Goal: Browse casually: Explore the website without a specific task or goal

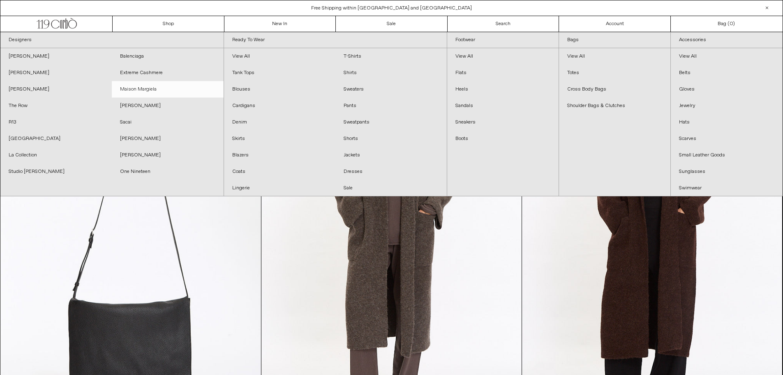
click at [148, 87] on link "Maison Margiela" at bounding box center [167, 89] width 111 height 16
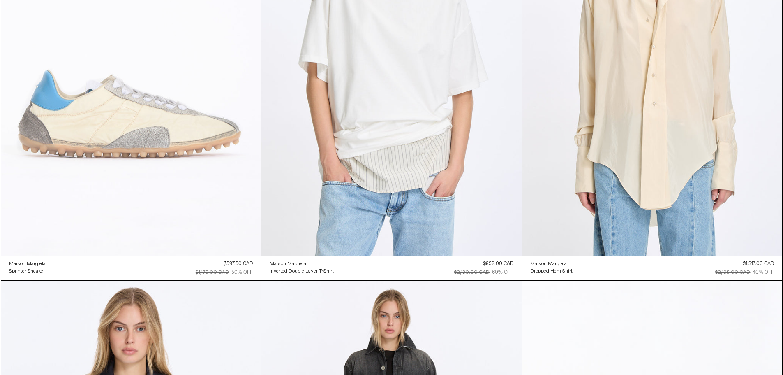
scroll to position [164, 0]
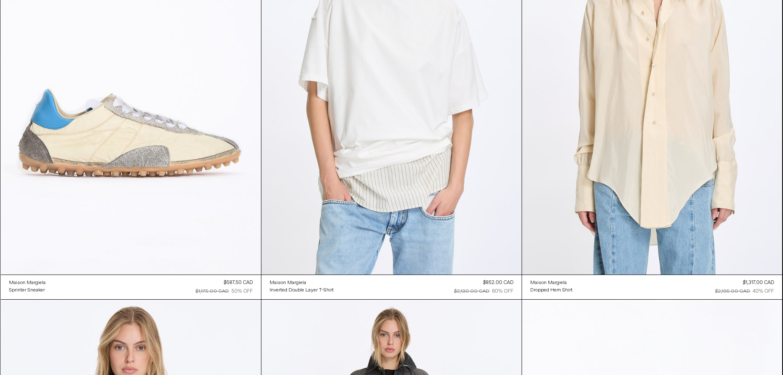
drag, startPoint x: 227, startPoint y: 282, endPoint x: 241, endPoint y: 280, distance: 14.6
click at [241, 280] on div "$587.50 CAD" at bounding box center [238, 282] width 29 height 7
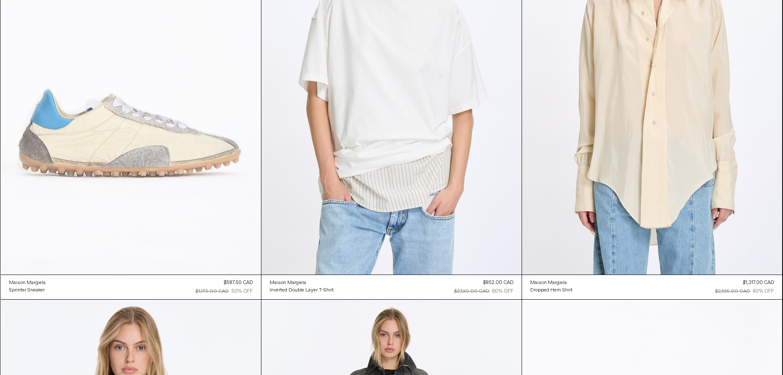
copy div "587.50"
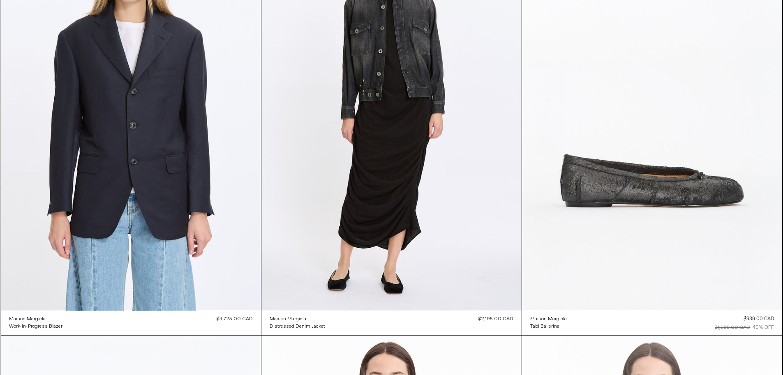
scroll to position [617, 0]
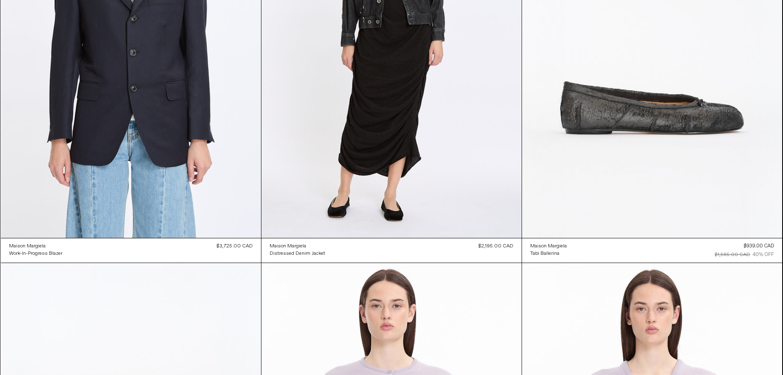
drag, startPoint x: 754, startPoint y: 244, endPoint x: 744, endPoint y: 245, distance: 10.4
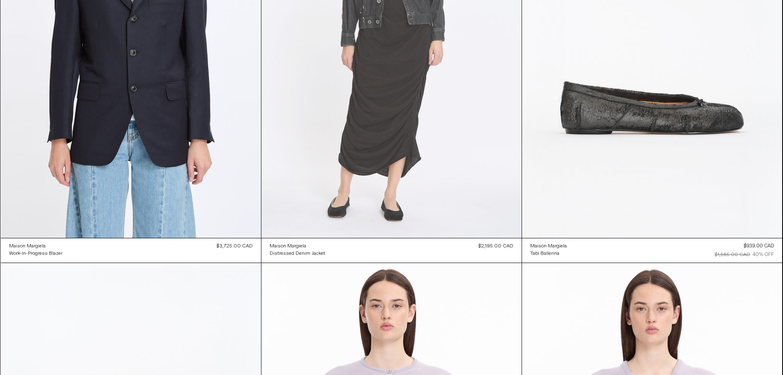
copy div "$939"
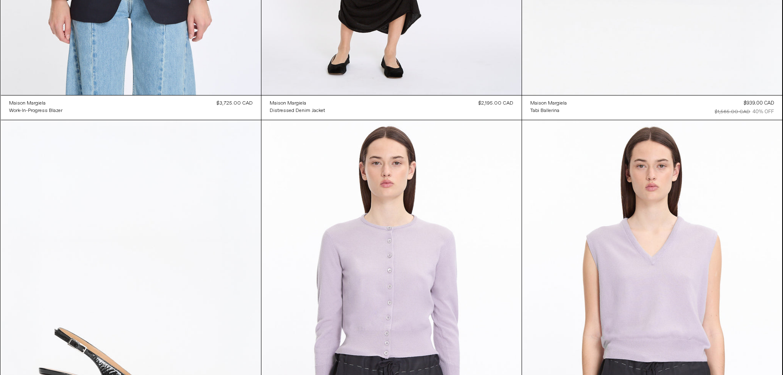
scroll to position [0, 0]
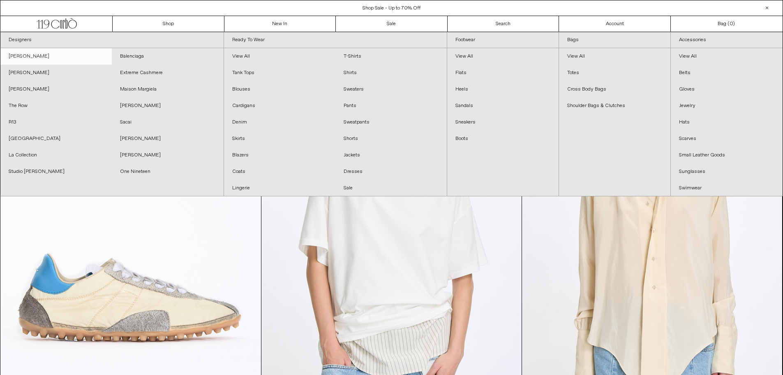
click at [32, 58] on link "[PERSON_NAME]" at bounding box center [55, 56] width 111 height 16
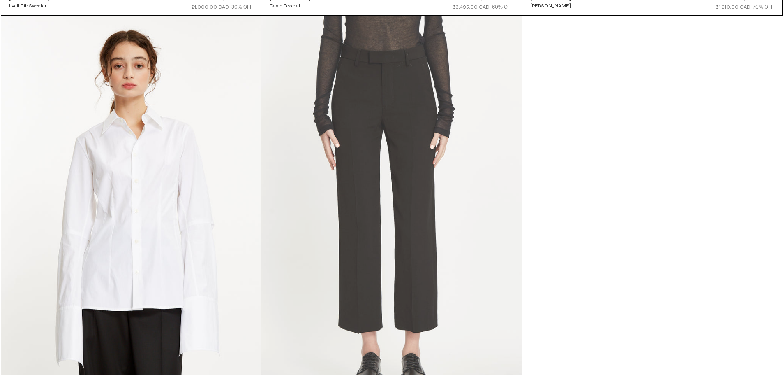
scroll to position [953, 0]
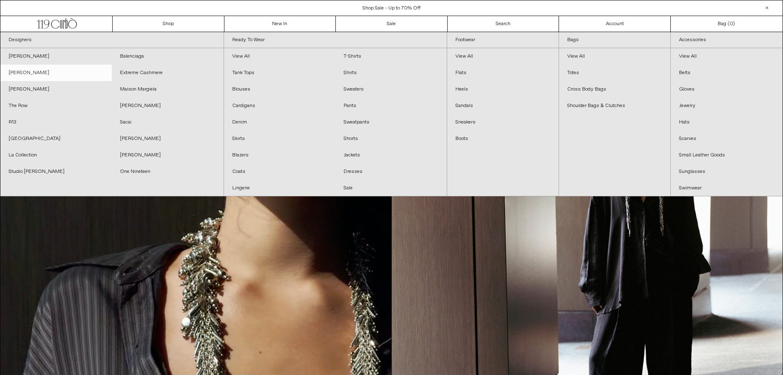
click at [34, 69] on link "[PERSON_NAME]" at bounding box center [55, 73] width 111 height 16
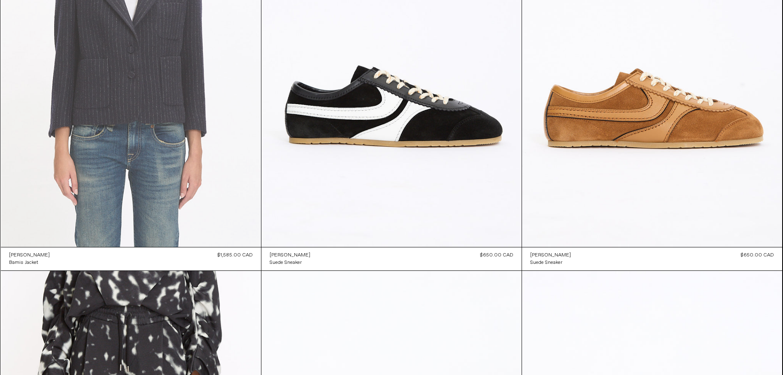
scroll to position [1809, 0]
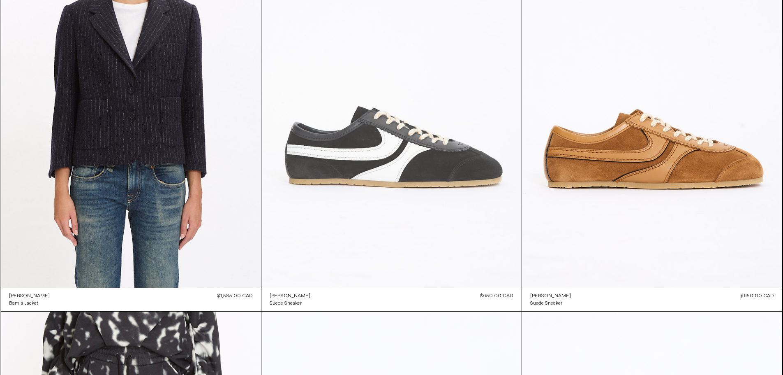
click at [467, 178] on at bounding box center [392, 92] width 260 height 391
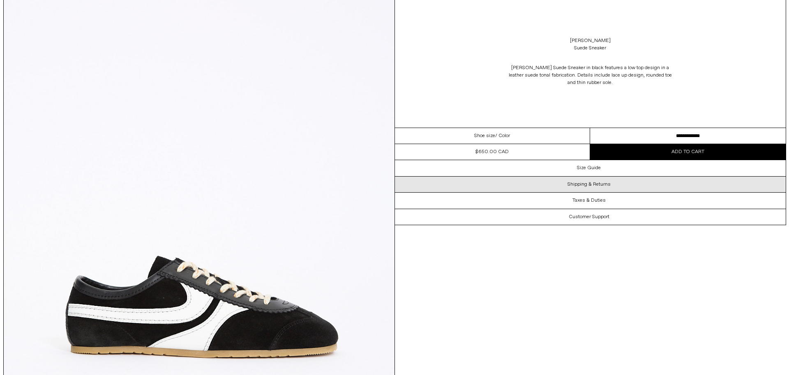
scroll to position [82, 0]
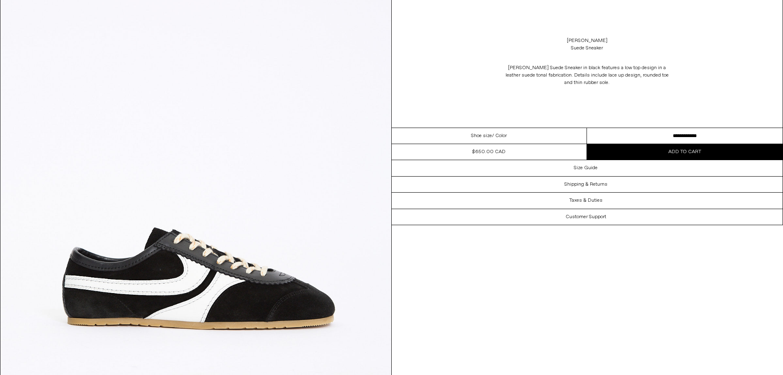
click at [677, 134] on select "**********" at bounding box center [685, 136] width 196 height 16
click at [587, 128] on select "**********" at bounding box center [685, 136] width 196 height 16
click at [242, 257] on img at bounding box center [195, 209] width 391 height 488
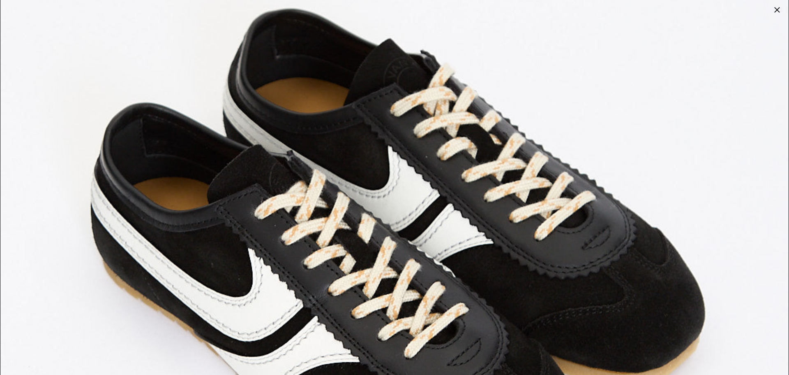
scroll to position [4231, 0]
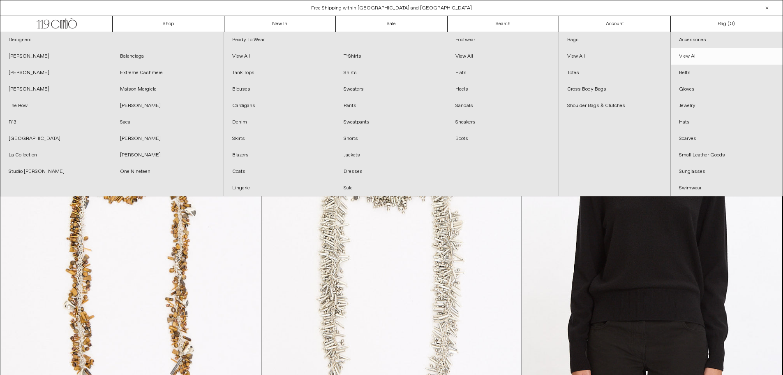
click at [689, 53] on link "View All" at bounding box center [727, 56] width 112 height 16
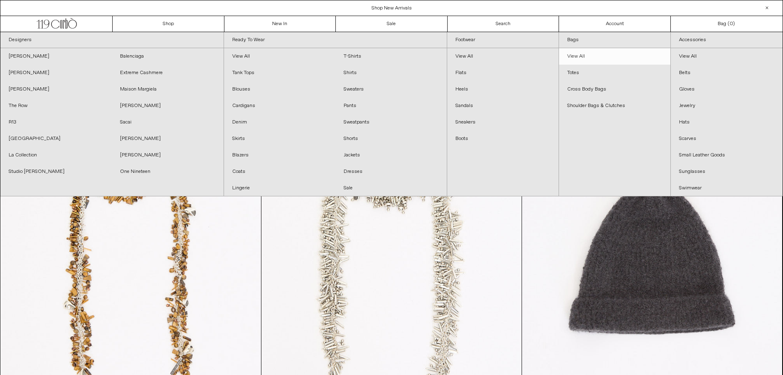
click at [588, 56] on link "View All" at bounding box center [614, 56] width 111 height 16
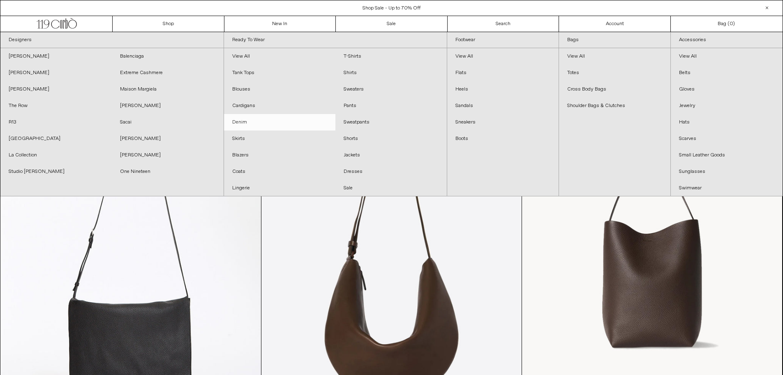
click at [243, 120] on link "Denim" at bounding box center [279, 122] width 111 height 16
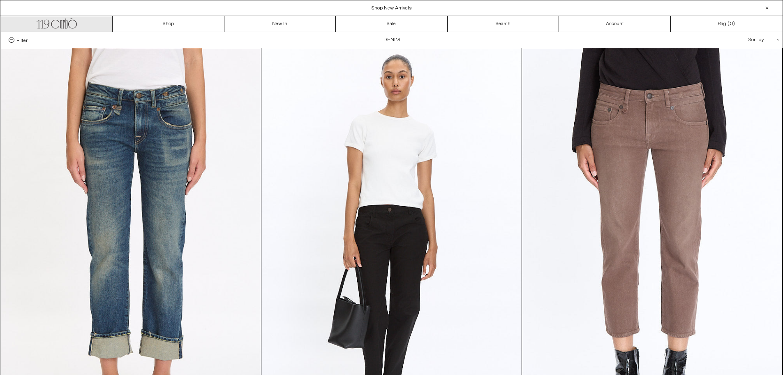
click at [46, 22] on icon ".cls-1, .cls-2 { fill: #231f20; stroke: #231f20; stroke-miterlimit: 10; stroke-…" at bounding box center [57, 22] width 40 height 12
